Goal: Task Accomplishment & Management: Complete application form

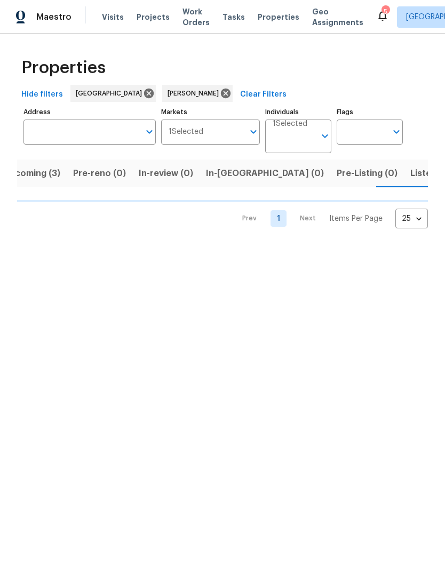
scroll to position [0, 21]
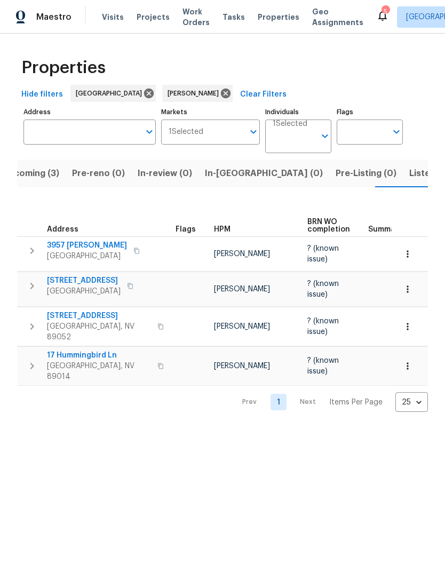
click at [409, 177] on span "Listed (14)" at bounding box center [431, 173] width 45 height 15
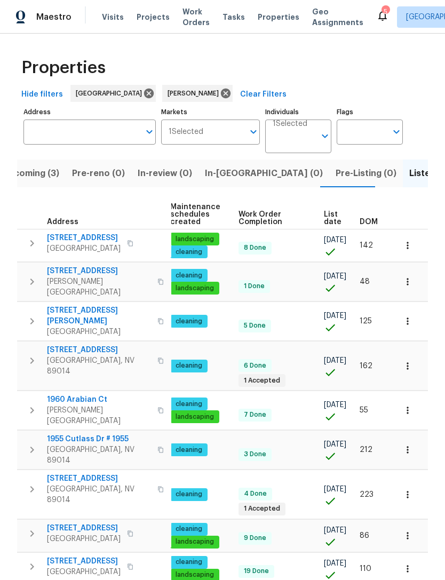
scroll to position [0, 138]
click at [367, 219] on span "DOM" at bounding box center [369, 221] width 18 height 7
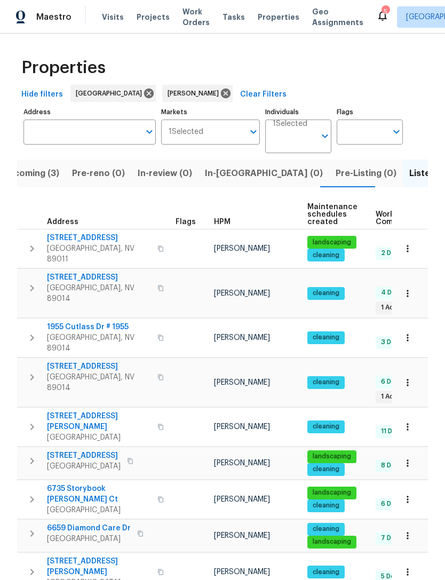
click at [35, 244] on icon "button" at bounding box center [32, 248] width 13 height 13
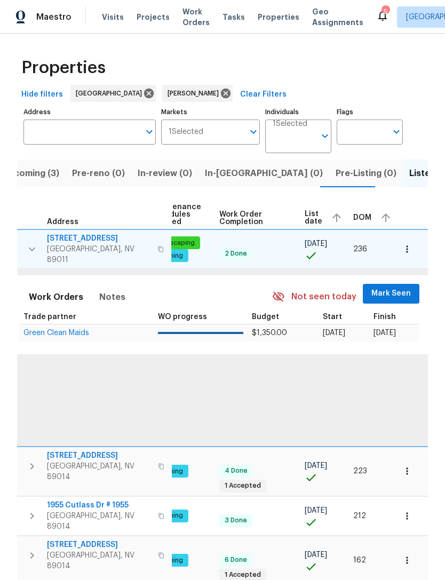
scroll to position [0, 157]
click at [387, 290] on span "Mark Seen" at bounding box center [391, 293] width 39 height 13
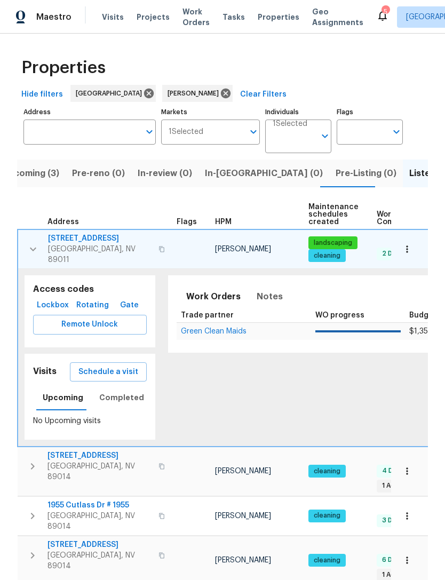
scroll to position [0, 0]
click at [28, 243] on icon "button" at bounding box center [33, 249] width 13 height 13
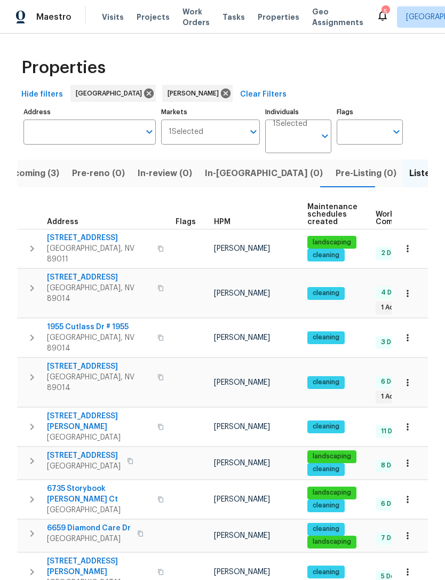
click at [27, 282] on icon "button" at bounding box center [32, 288] width 13 height 13
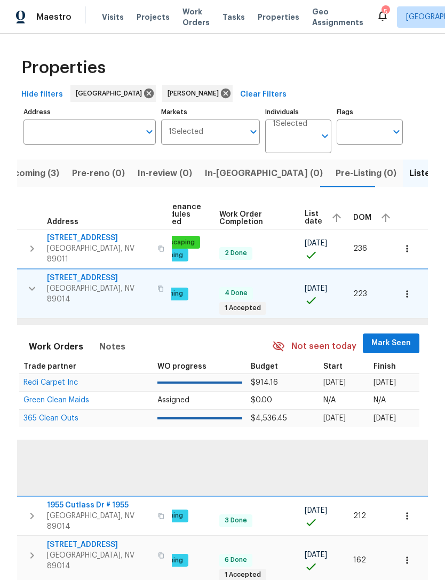
scroll to position [0, 157]
click at [383, 337] on span "Mark Seen" at bounding box center [391, 343] width 39 height 13
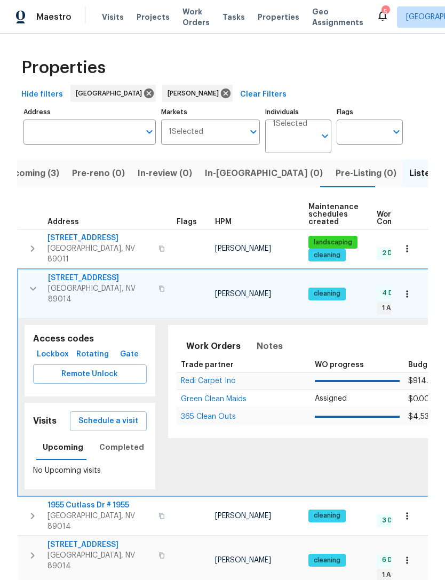
scroll to position [0, 0]
click at [31, 282] on icon "button" at bounding box center [33, 288] width 13 height 13
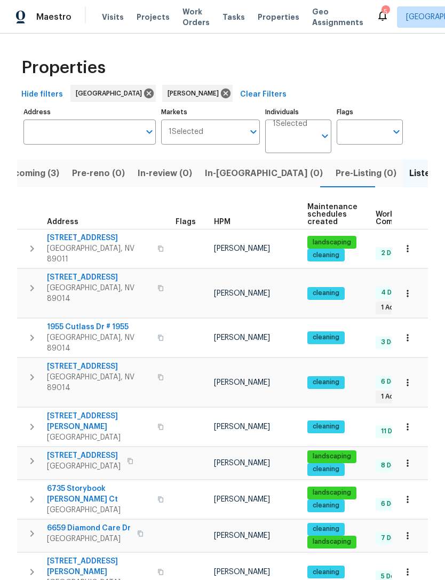
click at [34, 331] on icon "button" at bounding box center [32, 337] width 13 height 13
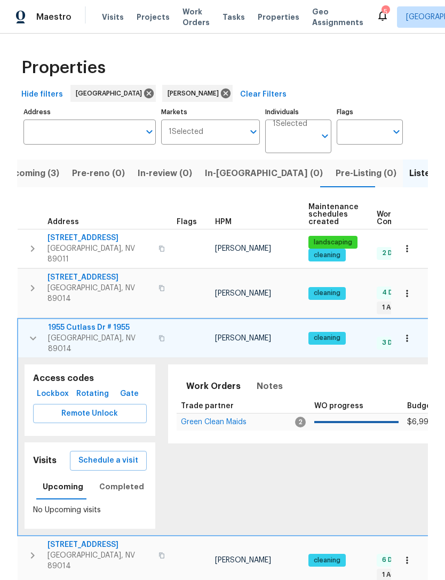
click at [34, 332] on icon "button" at bounding box center [33, 338] width 13 height 13
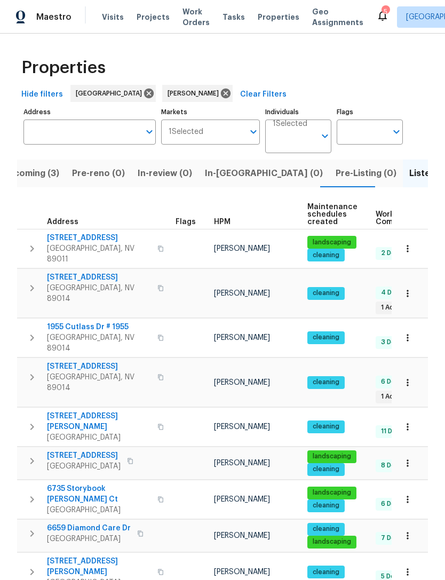
click at [37, 371] on icon "button" at bounding box center [32, 377] width 13 height 13
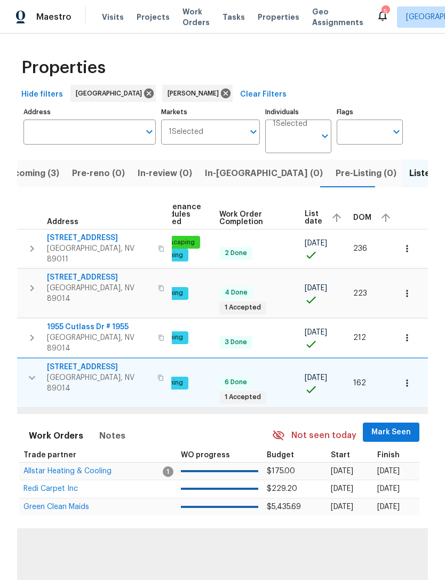
scroll to position [0, 157]
click at [391, 426] on span "Mark Seen" at bounding box center [391, 432] width 39 height 13
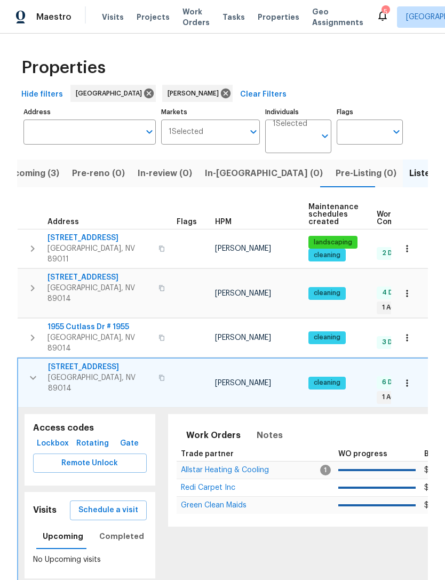
scroll to position [0, 0]
click at [36, 376] on icon "button" at bounding box center [33, 378] width 6 height 4
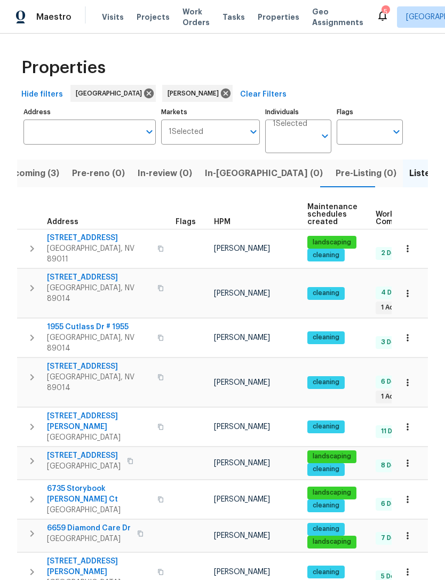
click at [27, 455] on icon "button" at bounding box center [32, 461] width 13 height 13
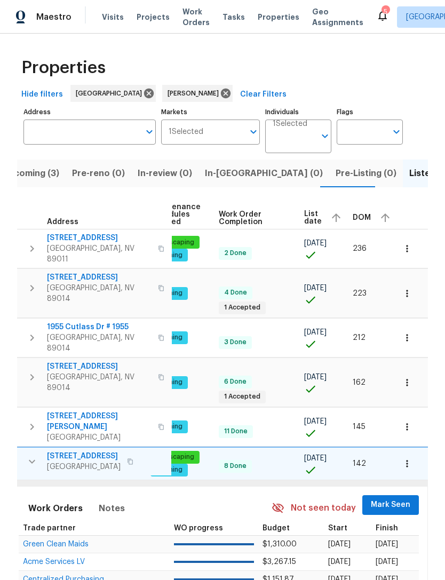
scroll to position [0, 157]
click at [385, 498] on span "Mark Seen" at bounding box center [391, 504] width 39 height 13
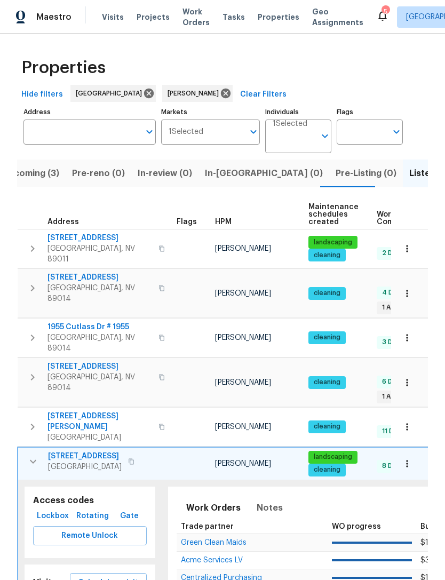
scroll to position [0, 0]
click at [36, 455] on icon "button" at bounding box center [33, 461] width 13 height 13
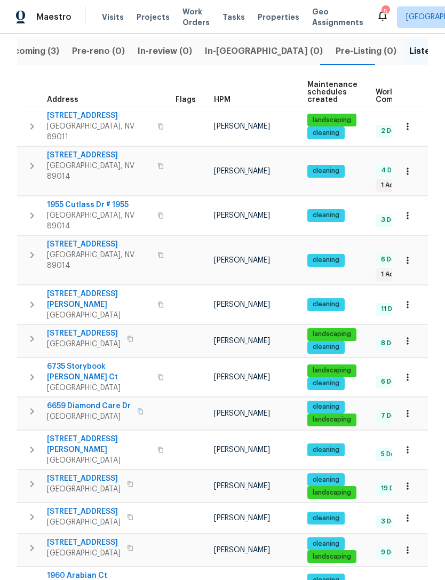
scroll to position [122, 0]
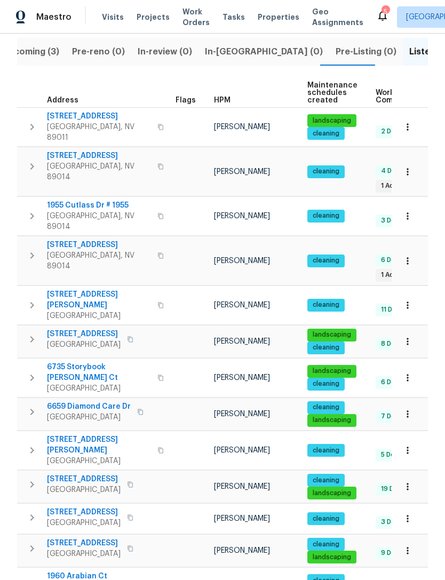
click at [33, 542] on icon "button" at bounding box center [32, 548] width 13 height 13
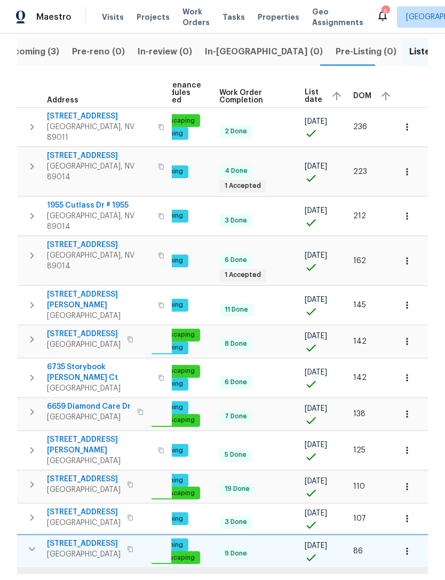
scroll to position [0, 157]
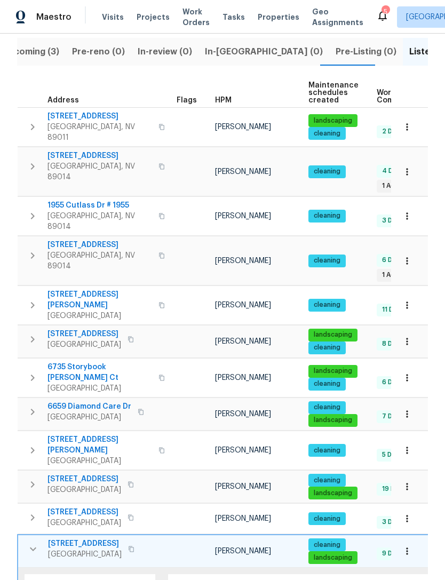
scroll to position [0, 0]
click at [32, 543] on icon "button" at bounding box center [33, 549] width 13 height 13
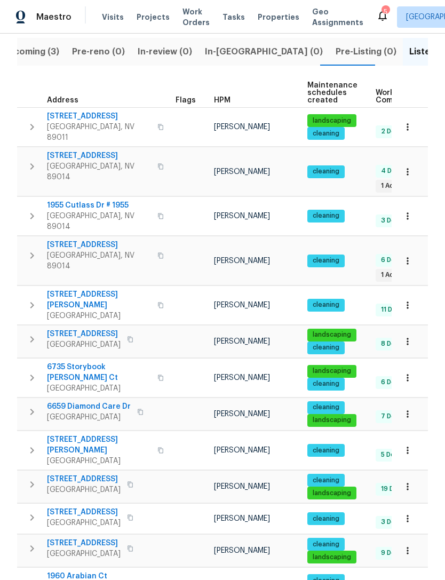
click at [31, 580] on icon "button" at bounding box center [32, 587] width 13 height 13
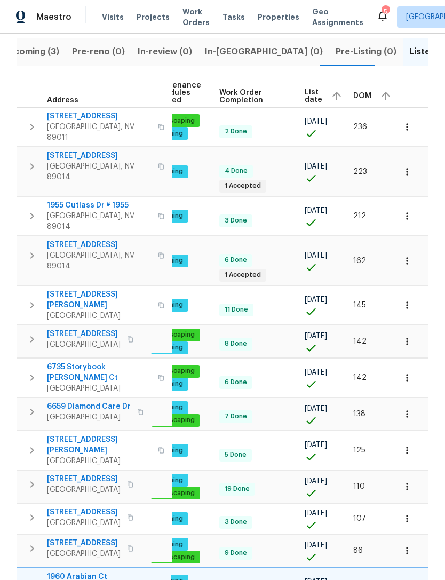
scroll to position [0, 157]
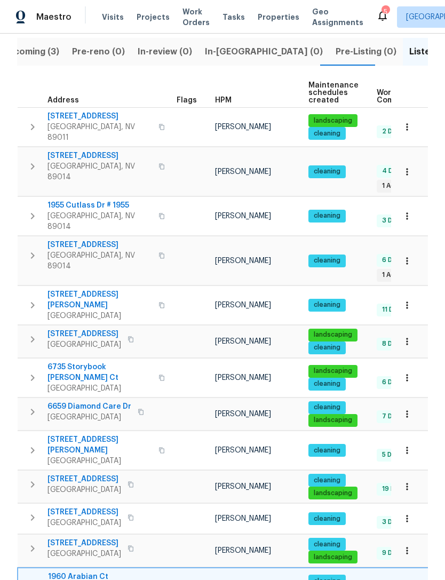
scroll to position [0, 0]
click at [31, 580] on icon "button" at bounding box center [33, 587] width 13 height 13
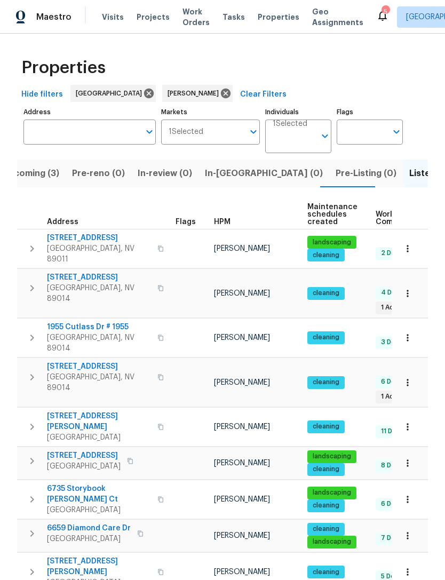
click at [227, 166] on span "In-[GEOGRAPHIC_DATA] (0)" at bounding box center [264, 173] width 118 height 15
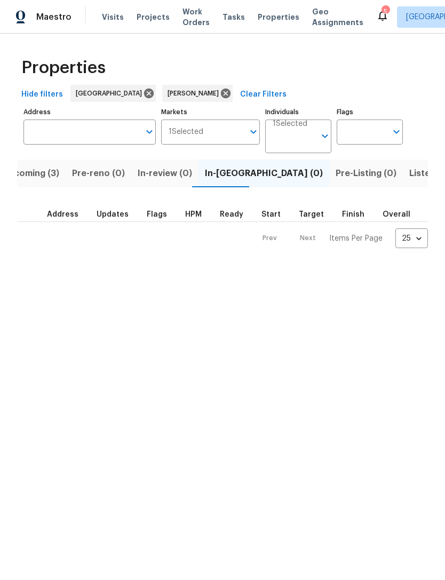
click at [49, 169] on span "Upcoming (3)" at bounding box center [30, 173] width 57 height 15
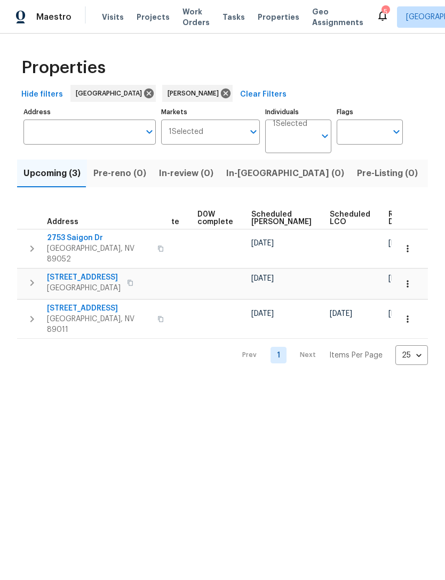
scroll to position [0, 268]
click at [389, 215] on span "Ready Date" at bounding box center [400, 218] width 23 height 15
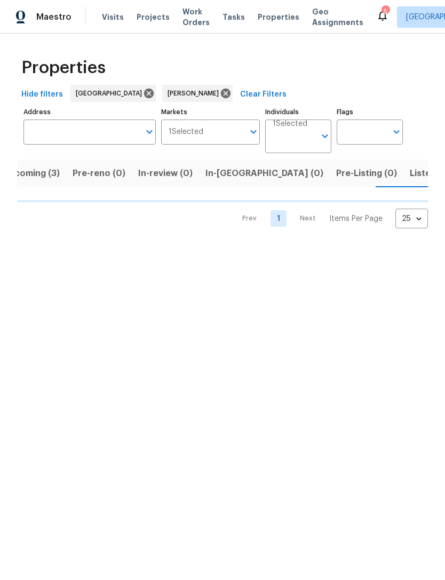
scroll to position [0, 21]
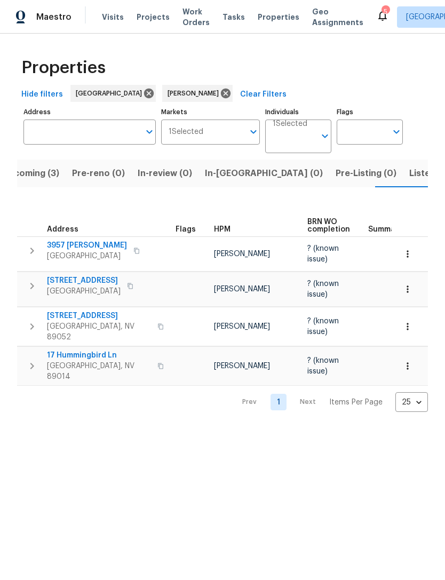
click at [99, 350] on span "17 Hummingbird Ln" at bounding box center [99, 355] width 104 height 11
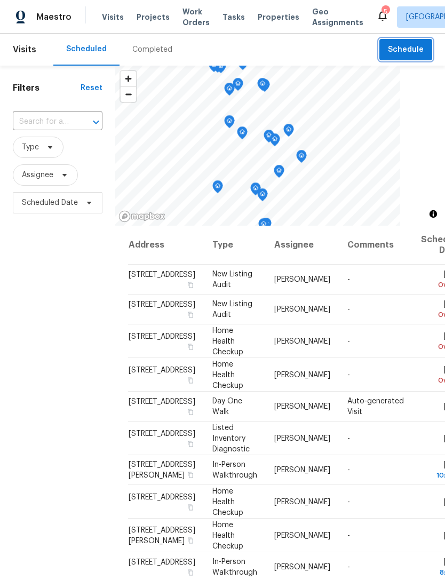
click at [414, 47] on span "Schedule" at bounding box center [406, 49] width 36 height 13
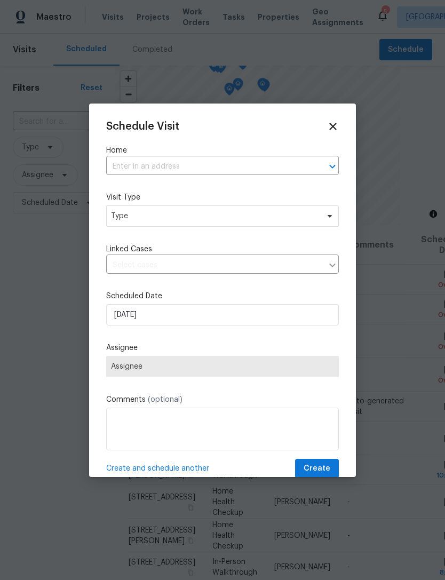
click at [215, 167] on input "text" at bounding box center [207, 166] width 203 height 17
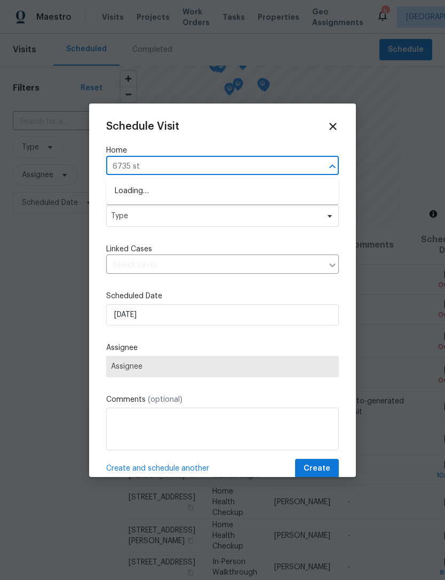
type input "6735 sto"
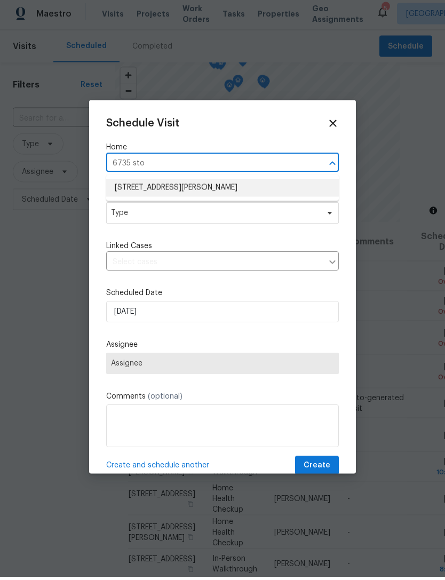
click at [204, 188] on li "6735 Storybook Glen Ct, Las Vegas, NV 89139" at bounding box center [222, 191] width 233 height 18
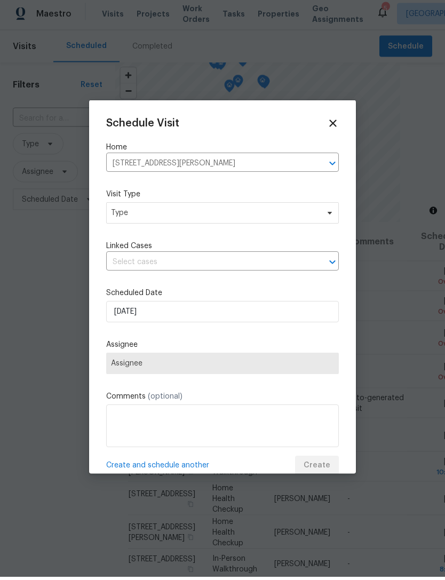
scroll to position [4, 0]
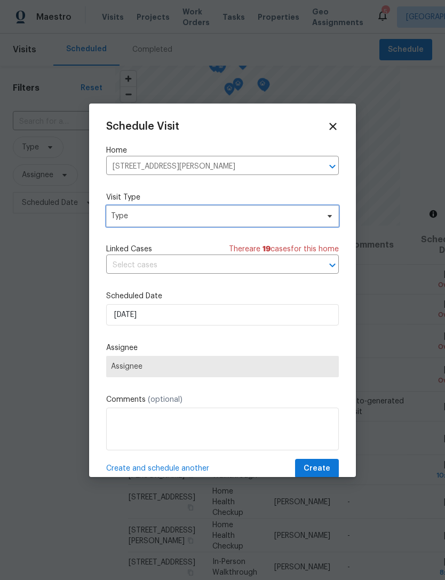
click at [179, 219] on span "Type" at bounding box center [215, 216] width 208 height 11
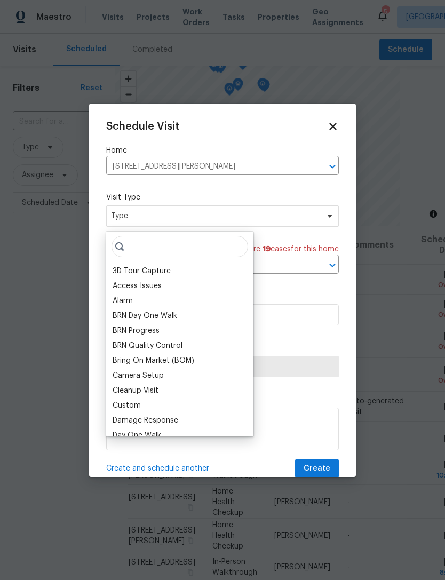
scroll to position [3, 0]
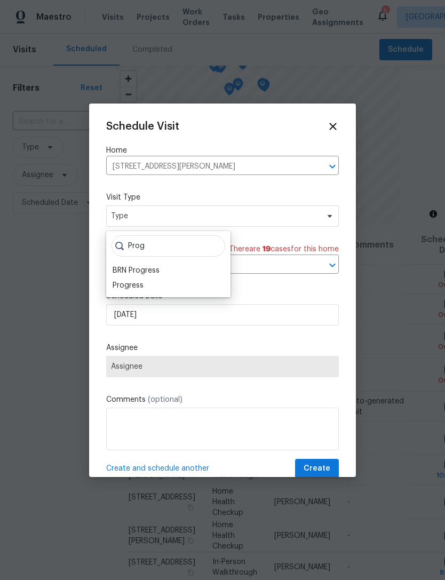
type input "Prog"
click at [138, 285] on div "Progress" at bounding box center [128, 285] width 31 height 11
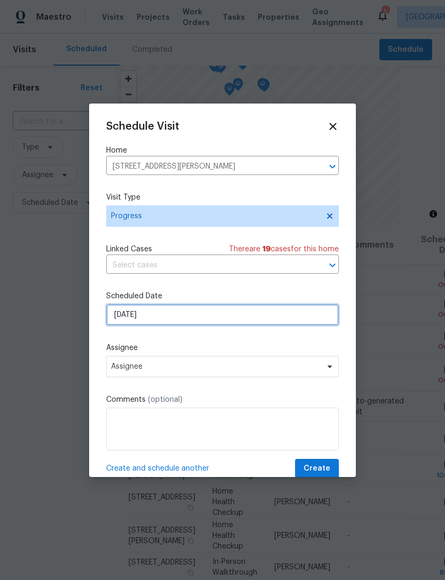
click at [186, 320] on input "8/27/2025" at bounding box center [222, 314] width 233 height 21
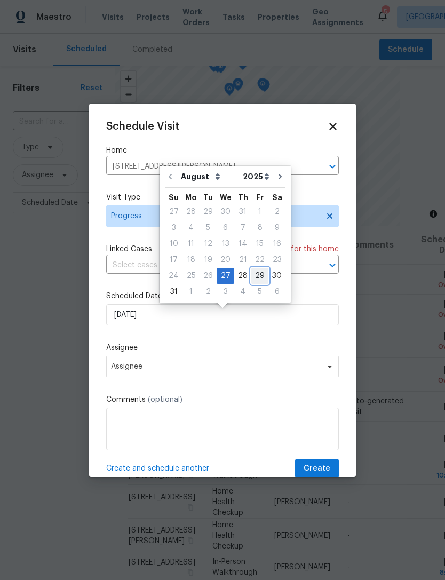
click at [255, 272] on div "29" at bounding box center [259, 275] width 17 height 15
type input "8/29/2025"
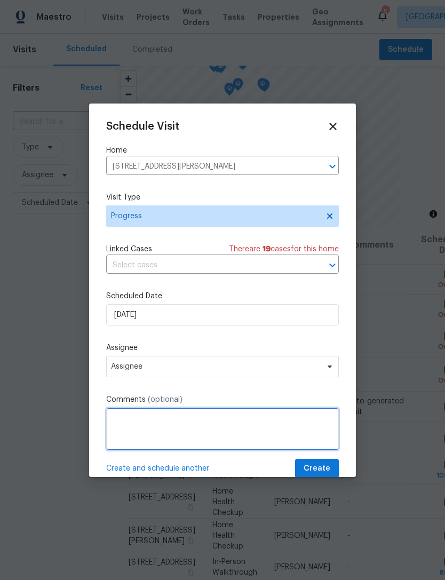
click at [168, 425] on textarea at bounding box center [222, 429] width 233 height 43
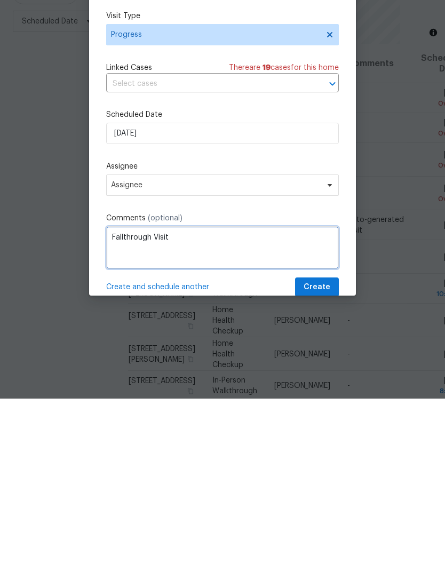
click at [123, 408] on textarea "Fallthrough Visit" at bounding box center [222, 429] width 233 height 43
click at [126, 408] on textarea "Fallthrough Visit" at bounding box center [222, 429] width 233 height 43
click at [129, 408] on textarea "Fallthrough Visit" at bounding box center [222, 429] width 233 height 43
type textarea "Fall through Visit"
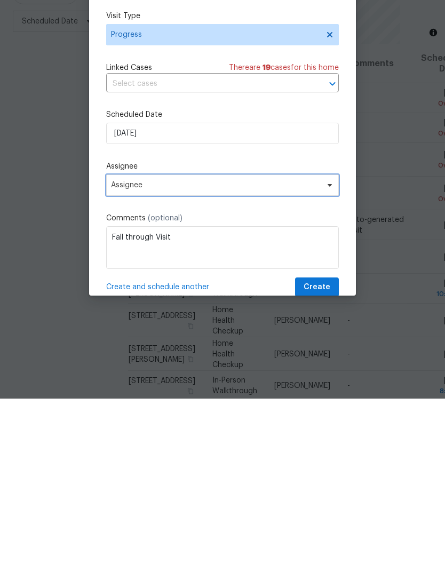
click at [228, 362] on span "Assignee" at bounding box center [215, 366] width 209 height 9
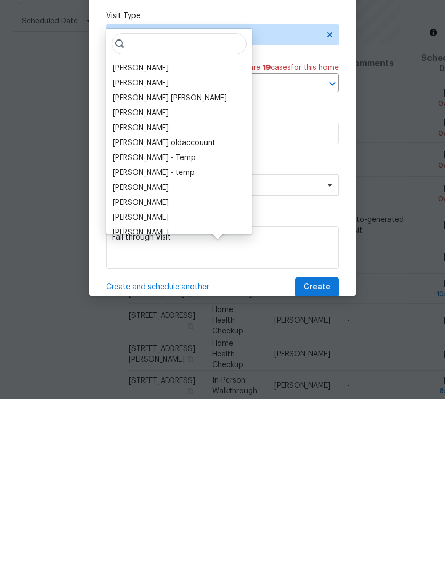
click at [148, 244] on div "[PERSON_NAME]" at bounding box center [141, 249] width 56 height 11
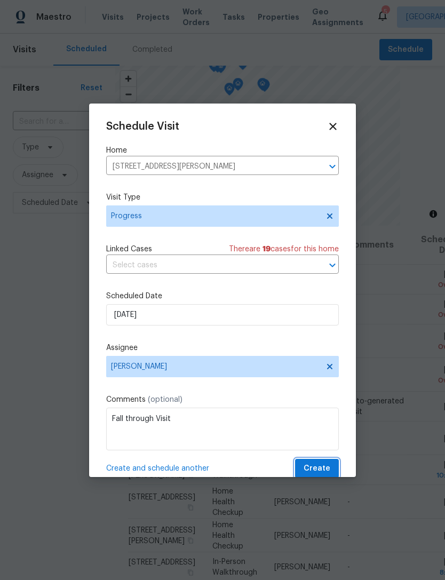
click at [319, 466] on span "Create" at bounding box center [317, 468] width 27 height 13
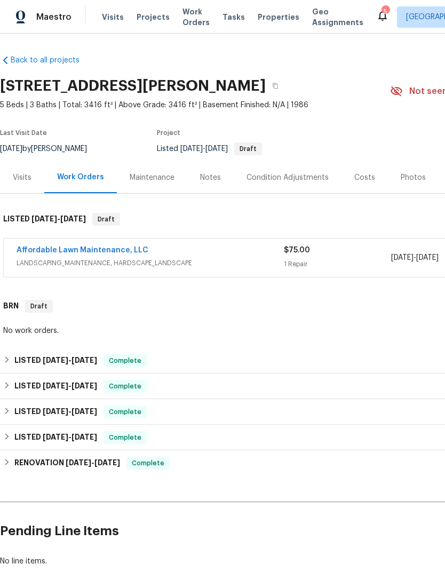
click at [119, 249] on link "Affordable Lawn Maintenance, LLC" at bounding box center [83, 250] width 132 height 7
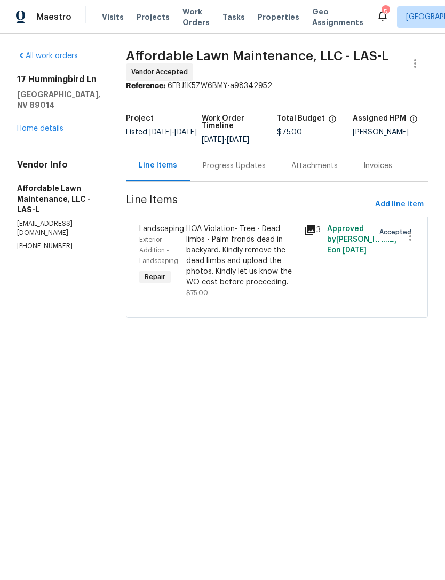
click at [237, 164] on div "Progress Updates" at bounding box center [234, 166] width 63 height 11
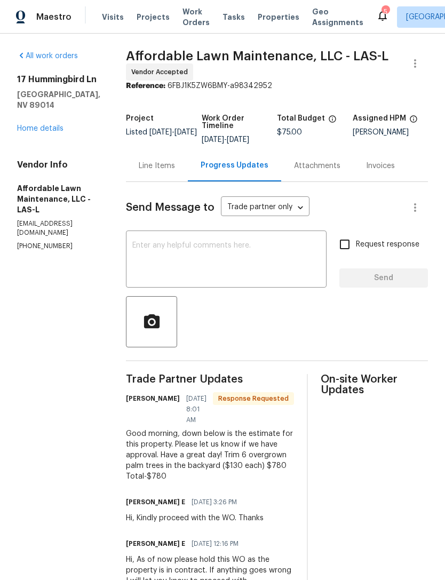
click at [159, 161] on div "Line Items" at bounding box center [157, 166] width 36 height 11
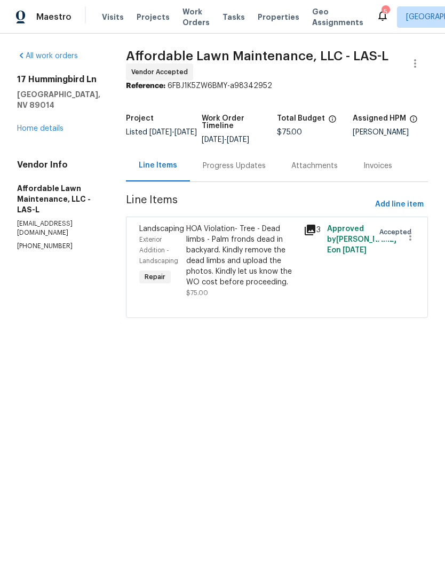
click at [243, 265] on div "HOA Violation- Tree - Dead limbs - Palm fronds dead in backyard. Kindly remove …" at bounding box center [241, 256] width 111 height 64
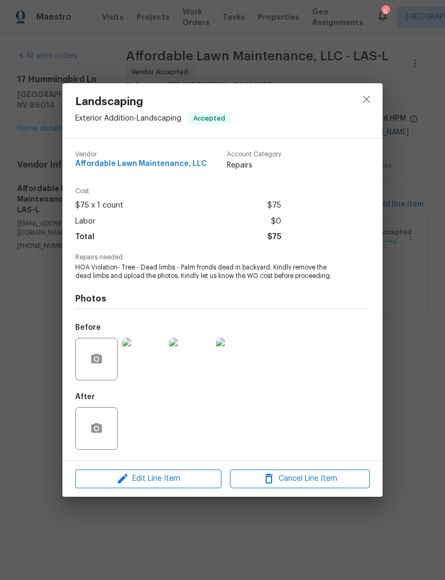
click at [151, 361] on img at bounding box center [143, 359] width 43 height 43
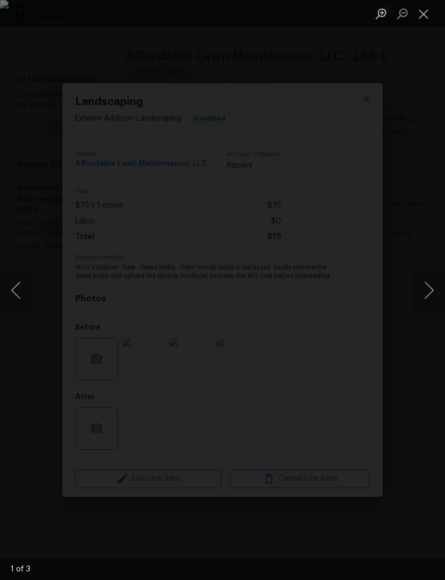
click at [430, 291] on button "Next image" at bounding box center [429, 290] width 32 height 43
click at [427, 293] on button "Next image" at bounding box center [429, 290] width 32 height 43
click at [15, 300] on button "Previous image" at bounding box center [16, 290] width 32 height 43
click at [24, 298] on button "Previous image" at bounding box center [16, 290] width 32 height 43
click at [424, 292] on button "Next image" at bounding box center [429, 290] width 32 height 43
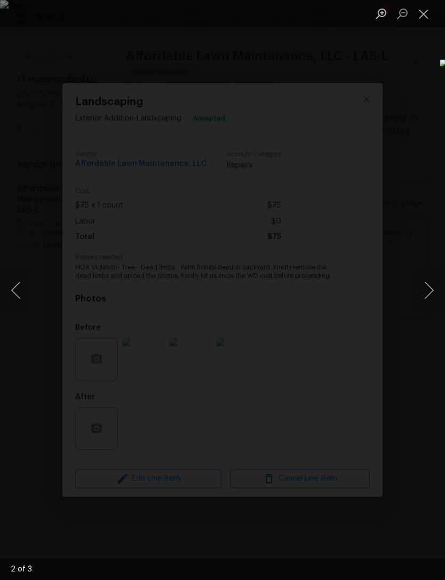
click at [423, 14] on button "Close lightbox" at bounding box center [423, 13] width 21 height 19
